Goal: Information Seeking & Learning: Learn about a topic

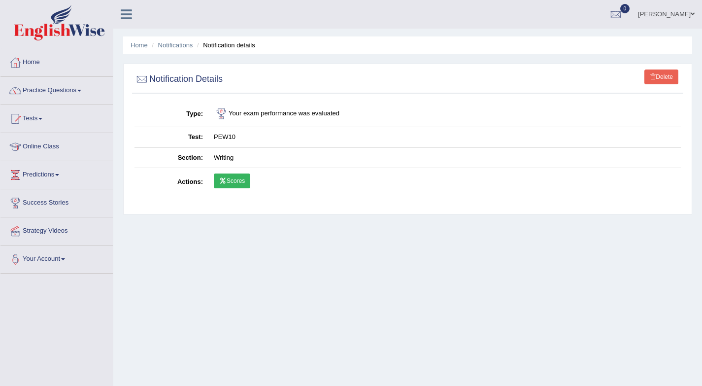
click at [35, 118] on link "Tests" at bounding box center [56, 117] width 112 height 25
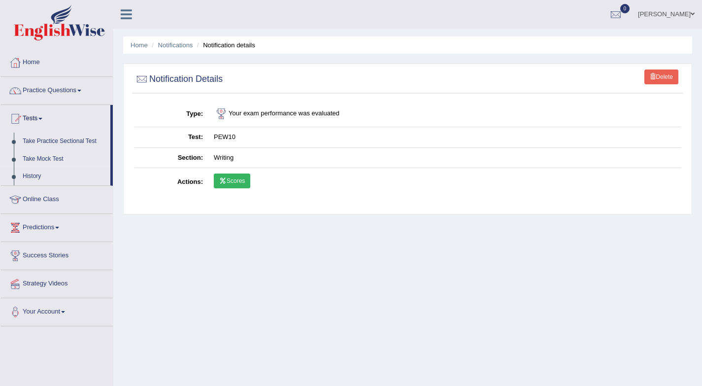
click at [54, 163] on link "Take Mock Test" at bounding box center [64, 159] width 92 height 18
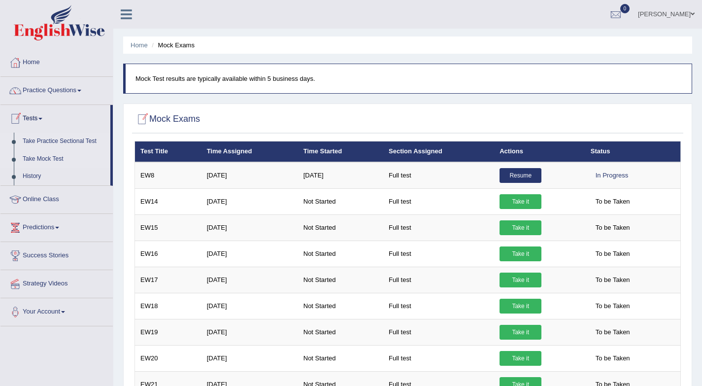
click at [60, 141] on link "Take Practice Sectional Test" at bounding box center [64, 142] width 92 height 18
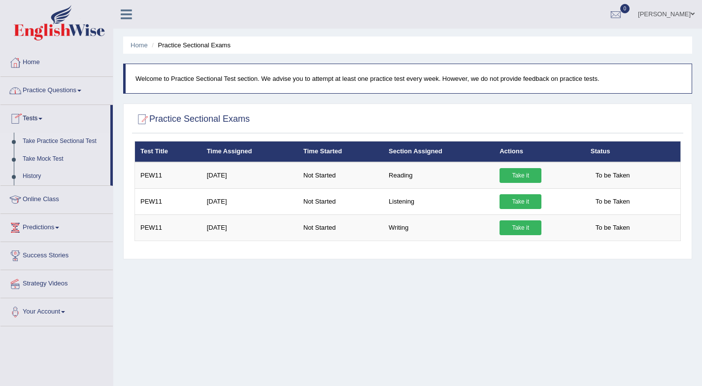
click at [33, 60] on link "Home" at bounding box center [56, 61] width 112 height 25
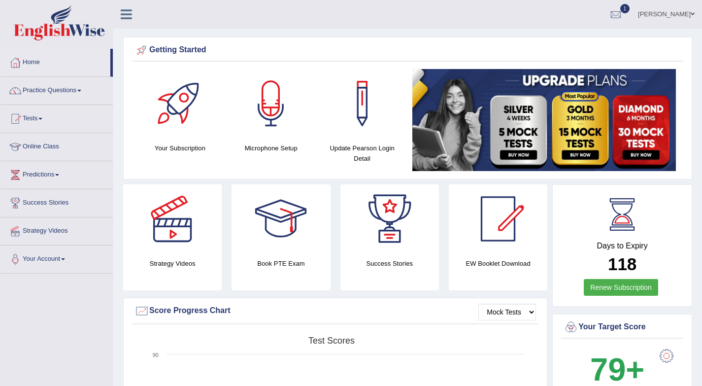
click at [623, 9] on span "1" at bounding box center [625, 8] width 10 height 9
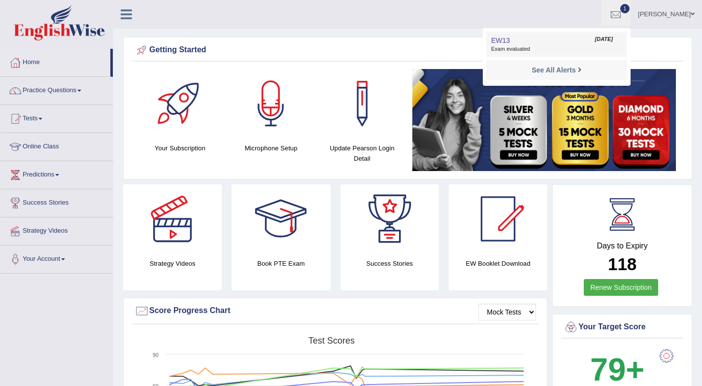
click at [521, 44] on link "EW13 Sep 4, 2025 Exam evaluated" at bounding box center [557, 44] width 136 height 21
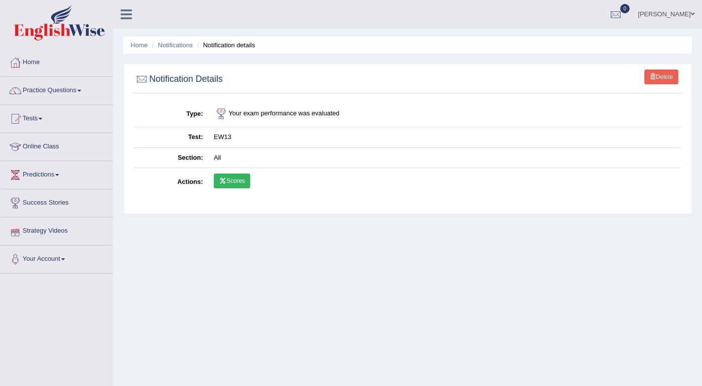
click at [226, 181] on icon at bounding box center [222, 181] width 7 height 6
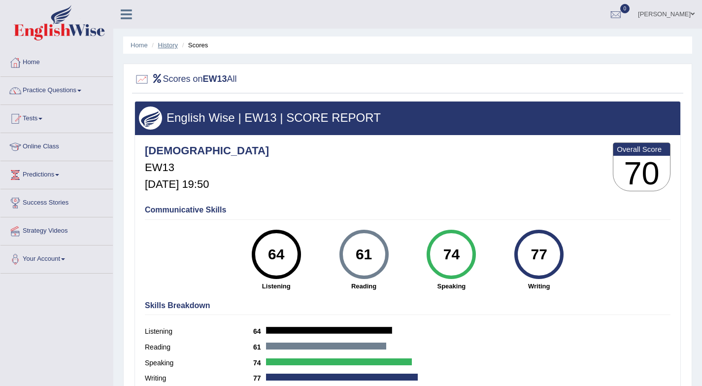
click at [172, 43] on link "History" at bounding box center [168, 44] width 20 height 7
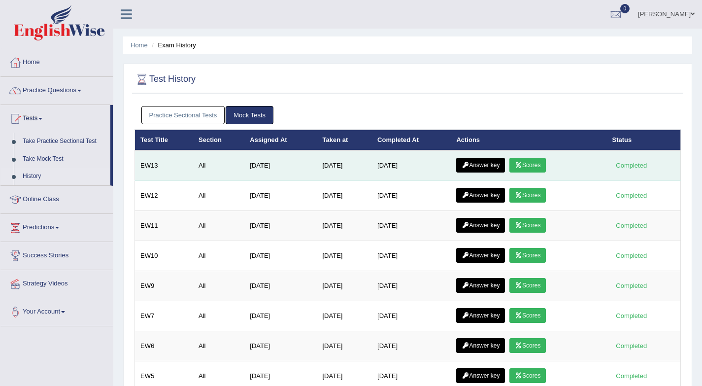
click at [486, 164] on link "Answer key" at bounding box center [480, 165] width 49 height 15
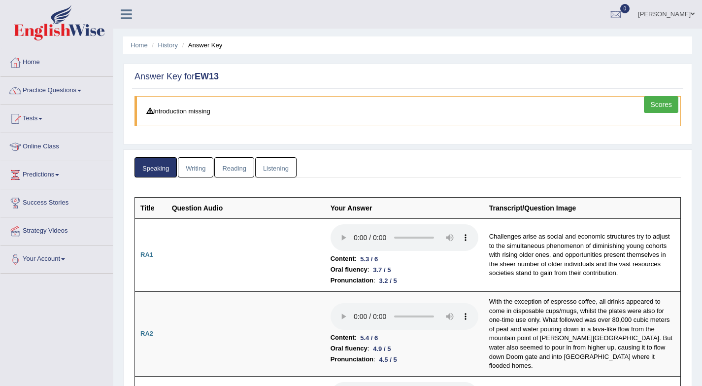
click at [206, 169] on link "Writing" at bounding box center [195, 167] width 35 height 20
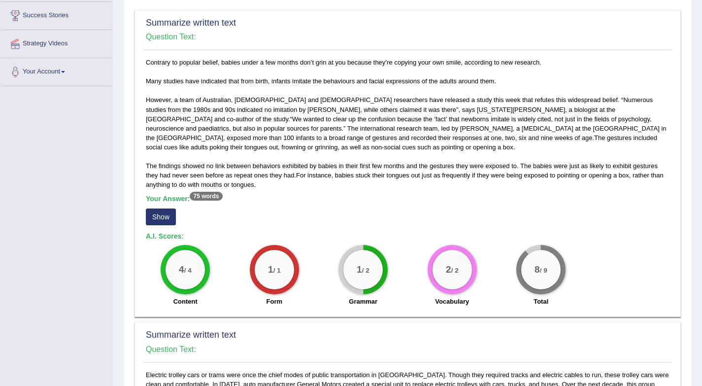
scroll to position [189, 0]
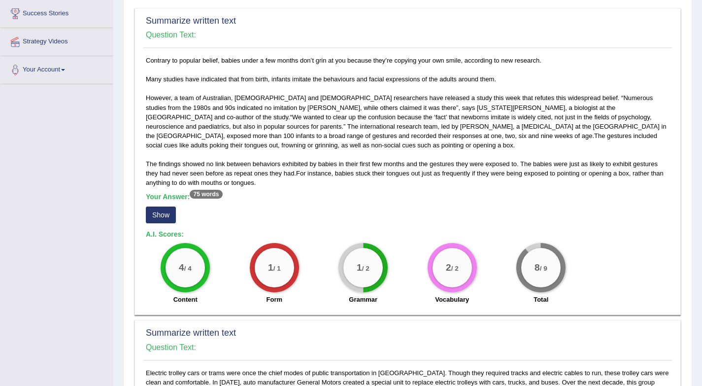
click at [170, 216] on button "Show" at bounding box center [161, 214] width 30 height 17
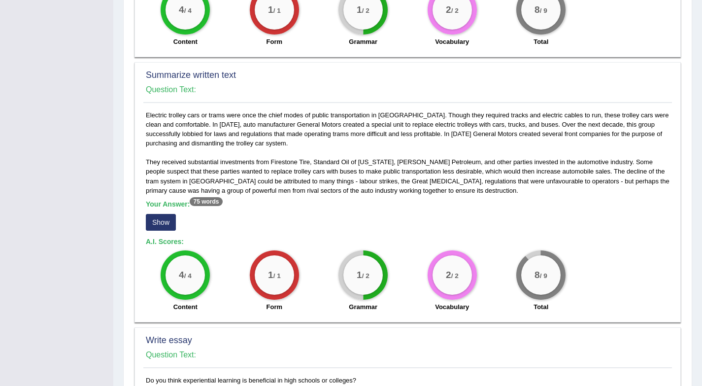
scroll to position [458, 0]
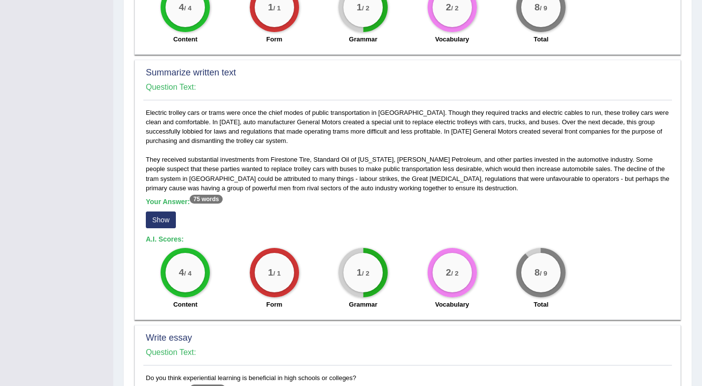
click at [157, 220] on button "Show" at bounding box center [161, 219] width 30 height 17
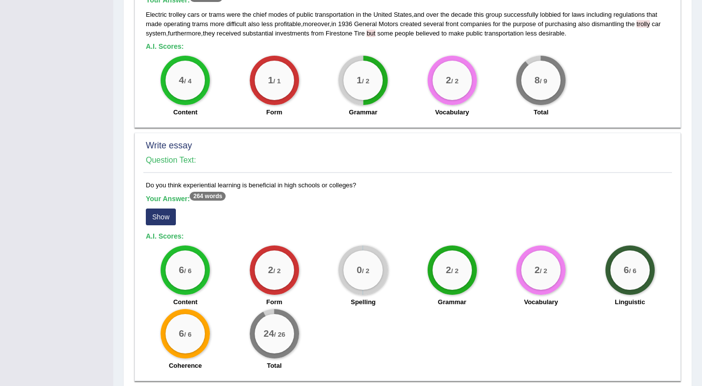
scroll to position [700, 0]
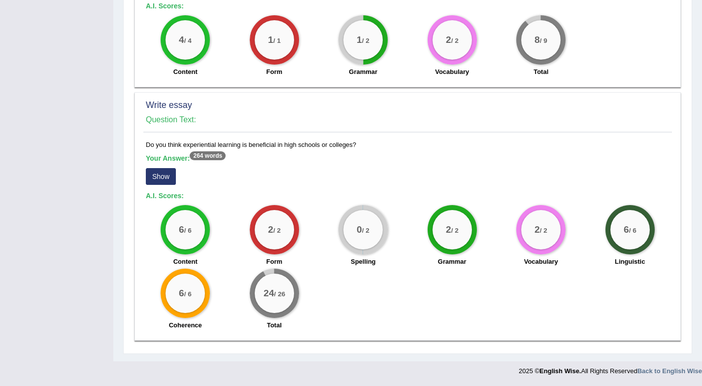
click at [165, 180] on button "Show" at bounding box center [161, 176] width 30 height 17
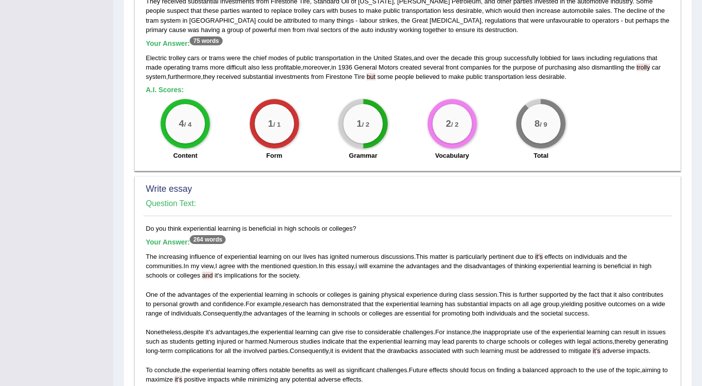
scroll to position [0, 0]
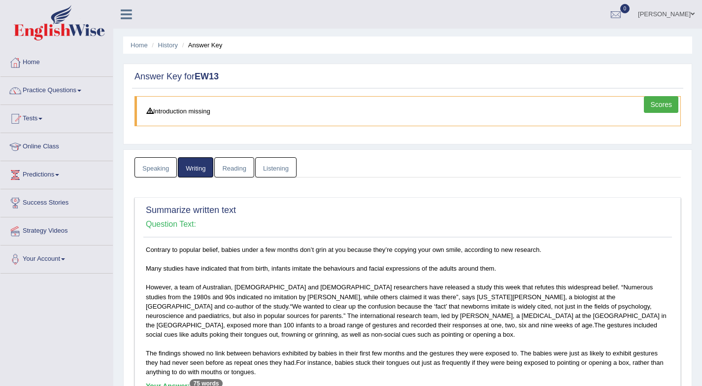
click at [236, 168] on link "Reading" at bounding box center [233, 167] width 39 height 20
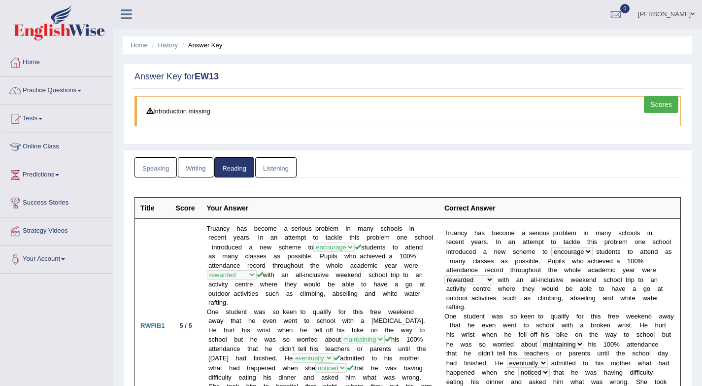
click at [279, 166] on link "Listening" at bounding box center [275, 167] width 41 height 20
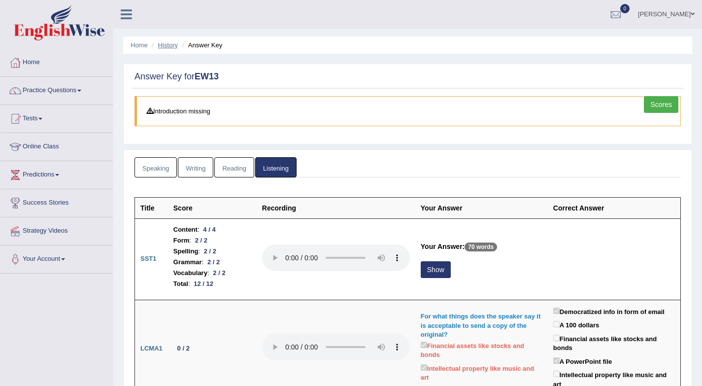
click at [172, 46] on link "History" at bounding box center [168, 44] width 20 height 7
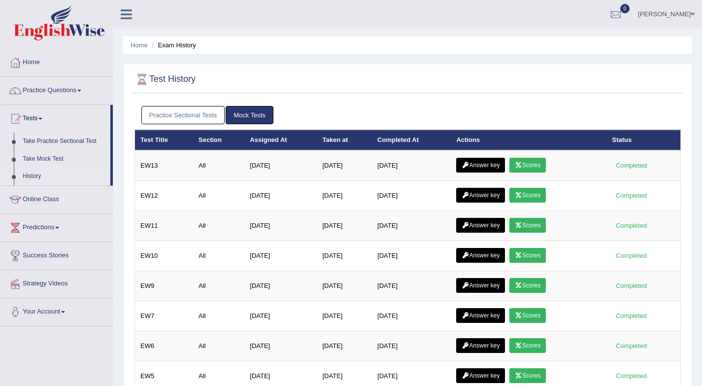
click at [56, 92] on link "Practice Questions" at bounding box center [56, 89] width 112 height 25
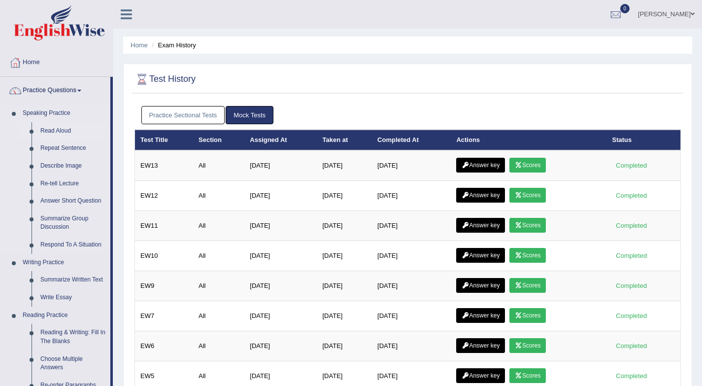
click at [66, 130] on link "Read Aloud" at bounding box center [73, 131] width 74 height 18
click at [63, 128] on link "Read Aloud" at bounding box center [73, 131] width 74 height 18
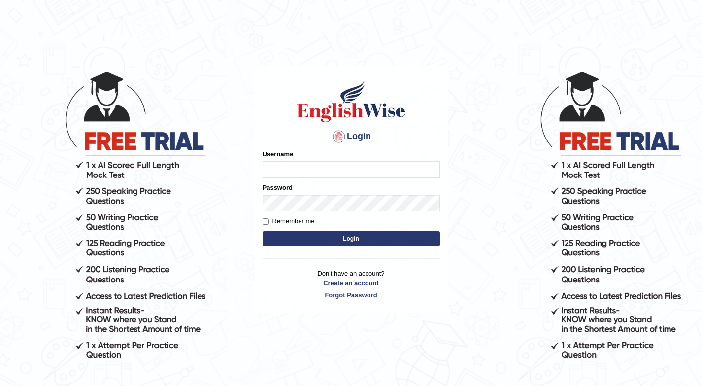
type input "[DEMOGRAPHIC_DATA]"
click at [314, 242] on button "Login" at bounding box center [351, 238] width 177 height 15
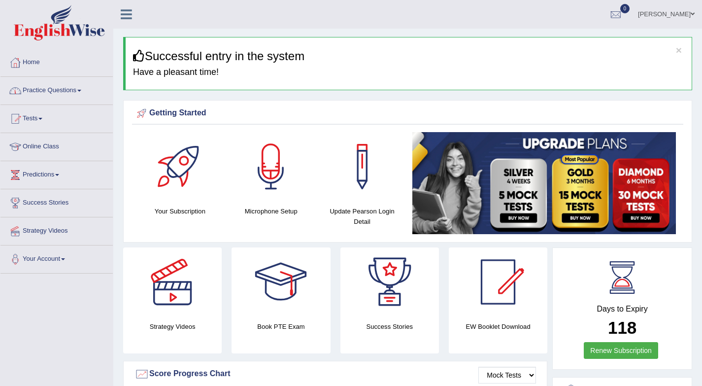
click at [66, 91] on link "Practice Questions" at bounding box center [56, 89] width 112 height 25
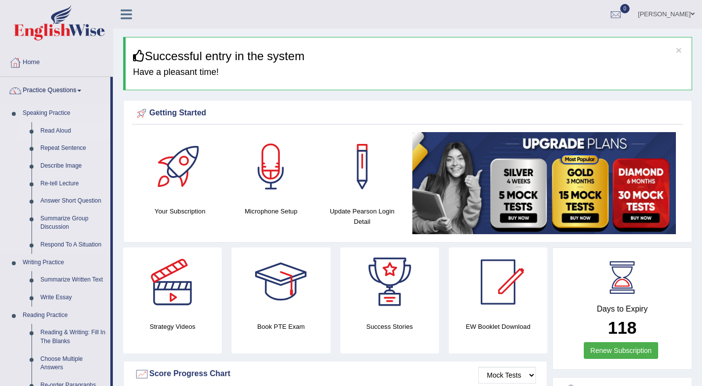
click at [61, 132] on link "Read Aloud" at bounding box center [73, 131] width 74 height 18
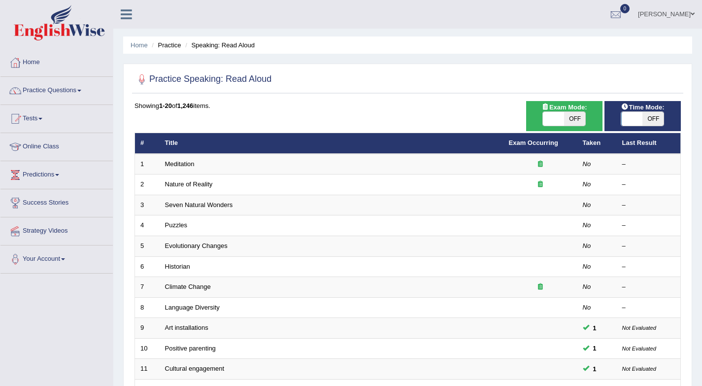
click at [60, 132] on li "Tests Take Practice Sectional Test Take Mock Test History" at bounding box center [56, 119] width 112 height 28
